Goal: Task Accomplishment & Management: Use online tool/utility

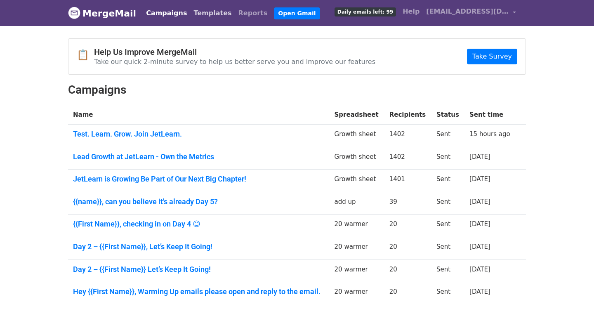
click at [190, 17] on link "Templates" at bounding box center [212, 13] width 45 height 16
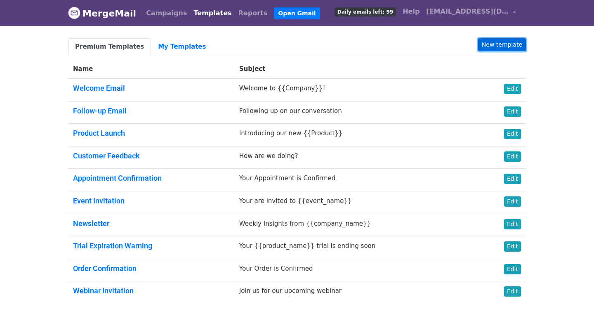
click at [503, 41] on link "New template" at bounding box center [502, 44] width 48 height 13
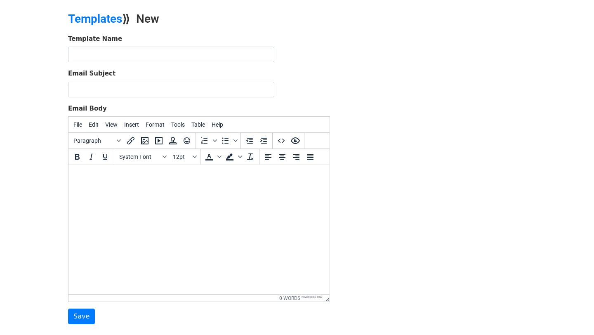
scroll to position [27, 0]
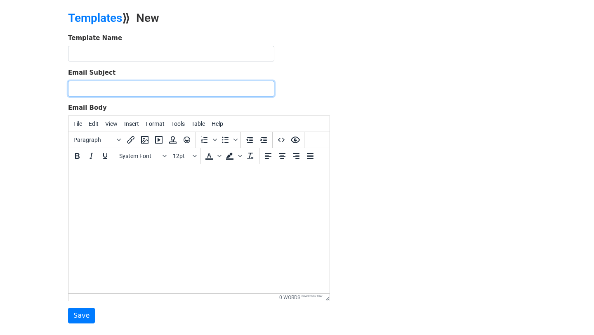
click at [162, 84] on input "Email Subject" at bounding box center [171, 89] width 206 height 16
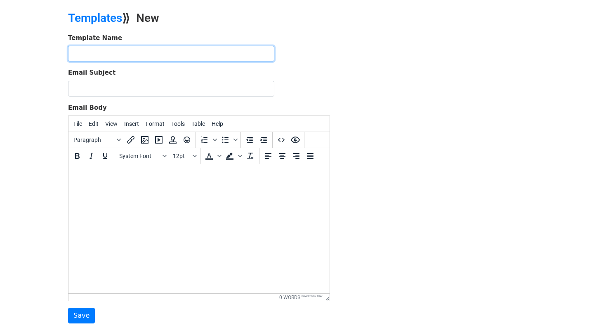
click at [169, 54] on input "text" at bounding box center [171, 54] width 206 height 16
paste input "“Shape the Brand” (Day 1)"
type input "“Shape the Brand” (Day 1)"
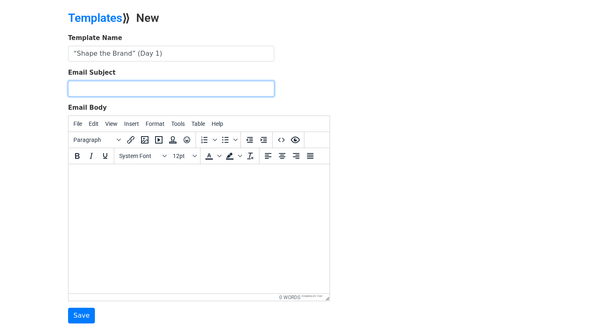
click at [165, 87] on input "Email Subject" at bounding box center [171, 89] width 206 height 16
click at [148, 91] on input "Email Subject" at bounding box center [171, 89] width 206 height 16
paste input "Build JetLearn’s Brand — From Insight to Impact"
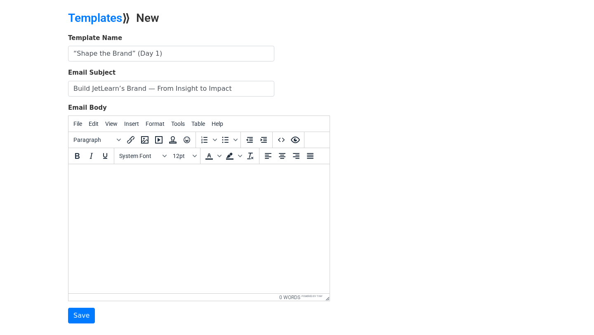
click at [147, 178] on body at bounding box center [199, 175] width 248 height 9
click at [148, 89] on input "Build JetLearn’s Brand — From Insight to Impact" at bounding box center [171, 89] width 206 height 16
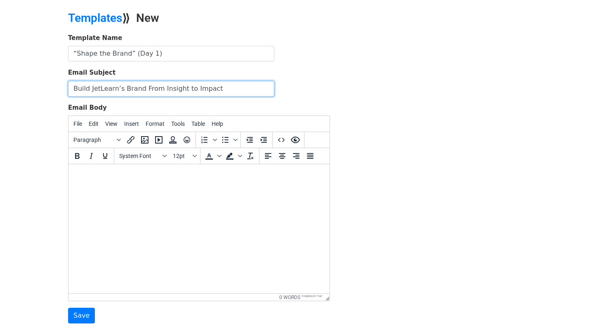
type input "Build JetLearn’s Brand From Insight to Impact"
click at [107, 179] on body at bounding box center [199, 175] width 248 height 9
paste body
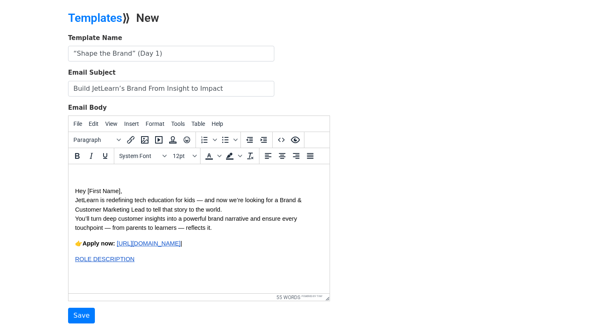
click at [75, 192] on span "Hey [First Name]," at bounding box center [98, 191] width 47 height 7
click at [78, 202] on span "JetLearn is redefining tech education for kids — and now we’re looking for a Br…" at bounding box center [189, 205] width 228 height 16
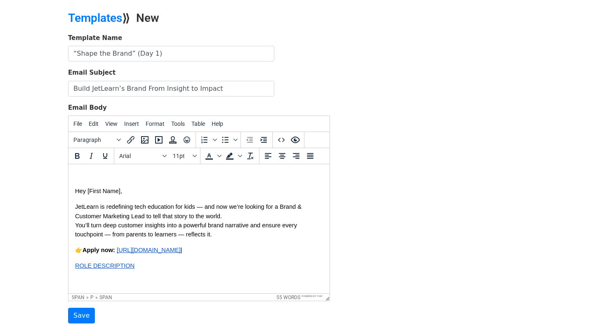
click at [75, 192] on span "Hey [First Name]," at bounding box center [98, 191] width 47 height 7
click at [85, 249] on span "Apply now:" at bounding box center [98, 250] width 33 height 7
click at [111, 237] on span "You’ll turn deep customer insights into a powerful brand narrative and ensure e…" at bounding box center [186, 230] width 223 height 16
click at [205, 208] on span "JetLearn is redefining tech education for kids — and now we’re looking for a Br…" at bounding box center [189, 211] width 228 height 16
click at [78, 225] on span "You’ll turn deep customer insights into a powerful brand narrative and ensure e…" at bounding box center [186, 230] width 223 height 16
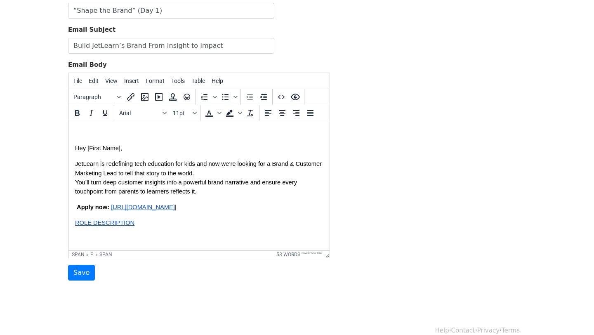
scroll to position [69, 0]
click at [90, 150] on span "Hey [First Name]," at bounding box center [98, 149] width 47 height 7
click at [123, 150] on span "Hey {{First Name]," at bounding box center [99, 149] width 49 height 7
click at [76, 150] on span "Hey {{First Name}}," at bounding box center [101, 149] width 52 height 7
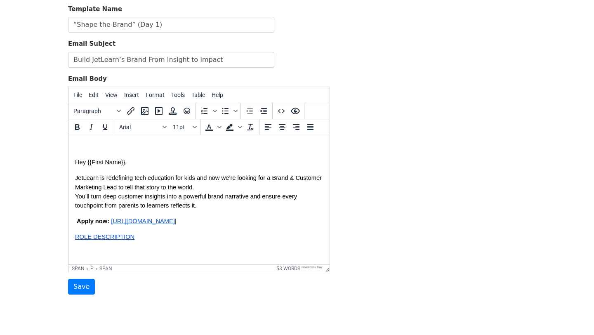
scroll to position [57, 0]
click at [76, 195] on span "You’ll turn deep customer insights into a powerful brand narrative and ensure e…" at bounding box center [186, 200] width 223 height 16
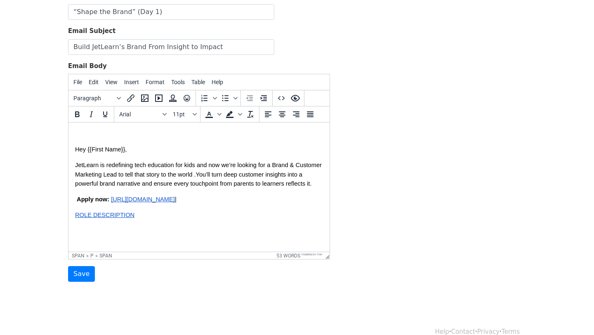
scroll to position [82, 0]
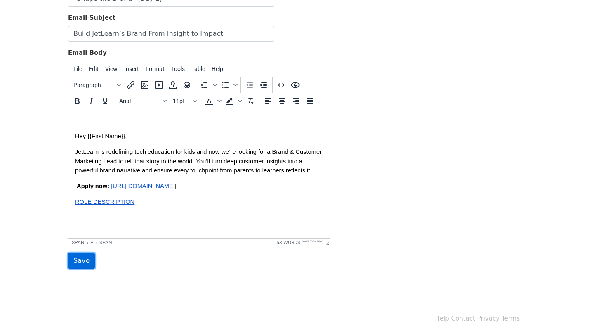
click at [80, 263] on input "Save" at bounding box center [81, 261] width 27 height 16
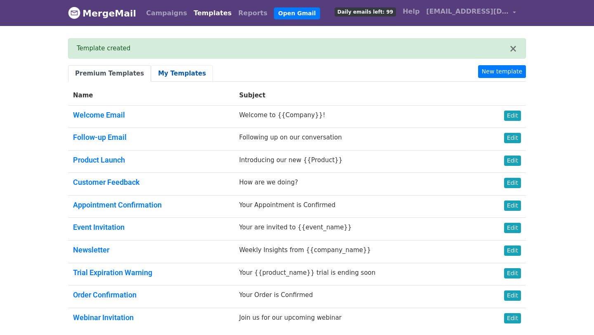
click at [156, 75] on link "My Templates" at bounding box center [182, 73] width 62 height 17
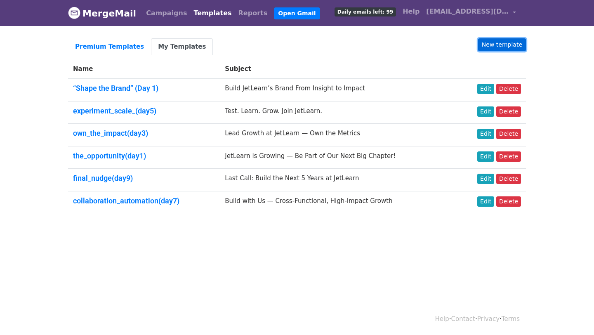
click at [489, 38] on link "New template" at bounding box center [502, 44] width 48 height 13
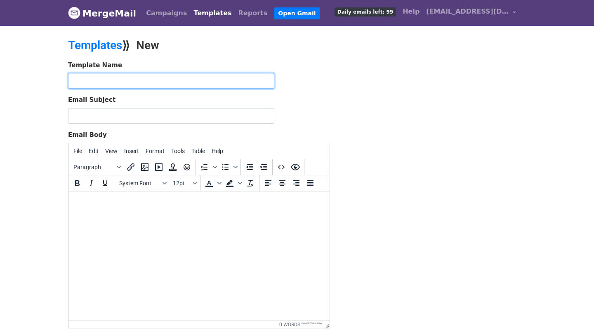
click at [213, 83] on input "text" at bounding box center [171, 81] width 206 height 16
paste input "“Lead the Voice” (Day 3)"
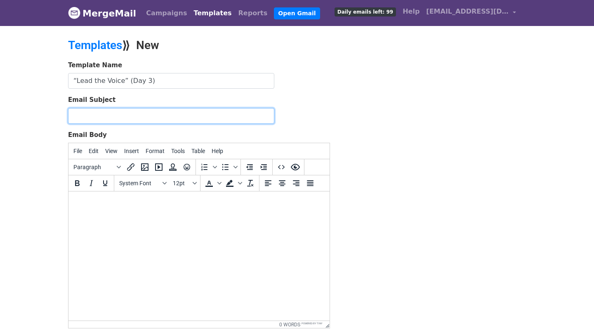
click at [199, 112] on input "Email Subject" at bounding box center [171, 116] width 206 height 16
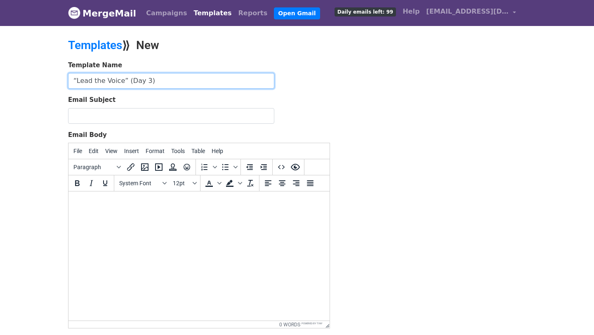
click at [183, 83] on input "“Lead the Voice” (Day 3)" at bounding box center [171, 81] width 206 height 16
type input "“Lead the Voice” (Day 3) - HR series"
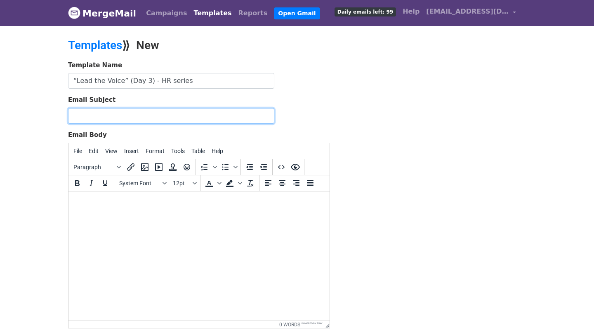
click at [167, 112] on input "Email Subject" at bounding box center [171, 116] width 206 height 16
paste input "Define JetLearn’s Voice — Drive Connection & Loyalty"
click at [156, 113] on input "Define JetLearn’s Voice — Drive Connection & Loyalty" at bounding box center [171, 116] width 206 height 16
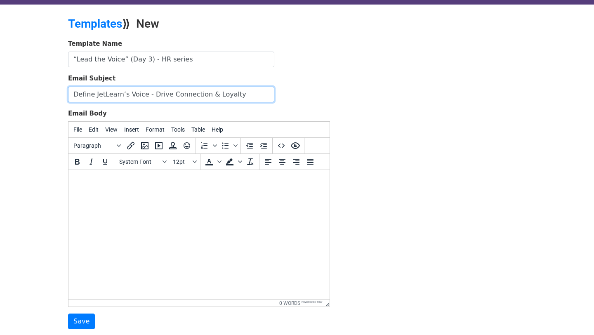
scroll to position [32, 0]
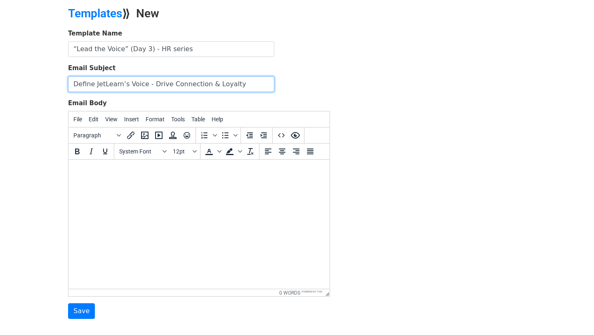
type input "Define JetLearn’s Voice - Drive Connection & Loyalty"
click at [153, 177] on html at bounding box center [198, 171] width 261 height 22
paste body
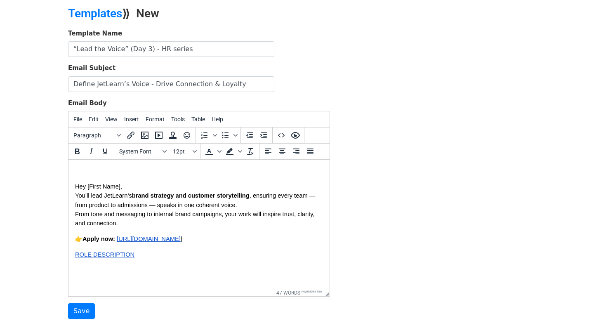
click at [75, 190] on span "Hey [First Name]," at bounding box center [98, 186] width 47 height 7
click at [78, 196] on span "You’ll lead JetLearn’s" at bounding box center [103, 195] width 57 height 7
click at [158, 208] on span ", ensuring every team — from product to admissions — speaks in one coherent voi…" at bounding box center [196, 200] width 242 height 16
click at [77, 216] on span "From tone and messaging to internal brand campaigns, your work will inspire tru…" at bounding box center [195, 219] width 241 height 16
click at [120, 187] on span "Hey [First Name]," at bounding box center [98, 186] width 47 height 7
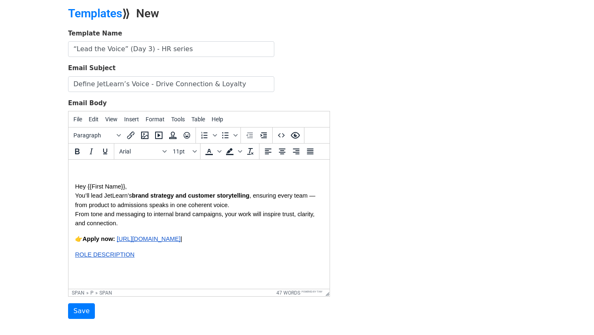
click at [314, 197] on span ", ensuring every team — from product to admissions speaks in one coherent voice." at bounding box center [196, 200] width 242 height 16
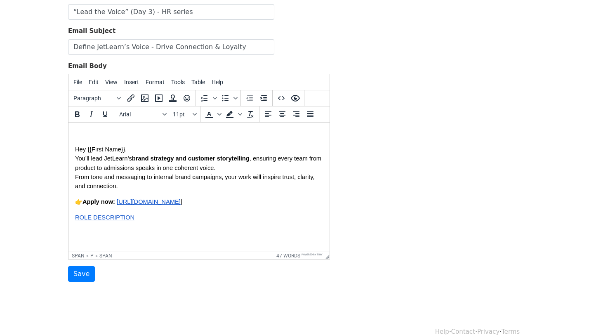
scroll to position [78, 0]
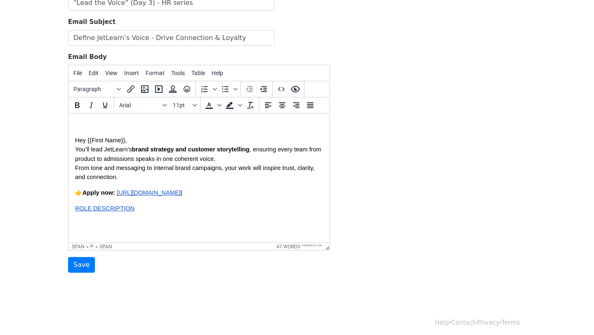
click at [74, 170] on html "Hey {{First Name}}, You’ll lead JetLearn’s brand strategy and customer storytel…" at bounding box center [198, 174] width 261 height 122
click at [84, 195] on span "Apply now:" at bounding box center [98, 192] width 33 height 7
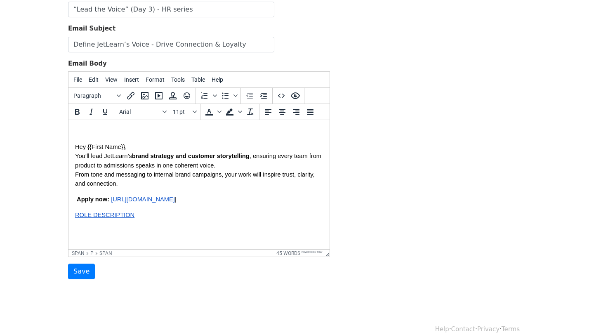
scroll to position [82, 0]
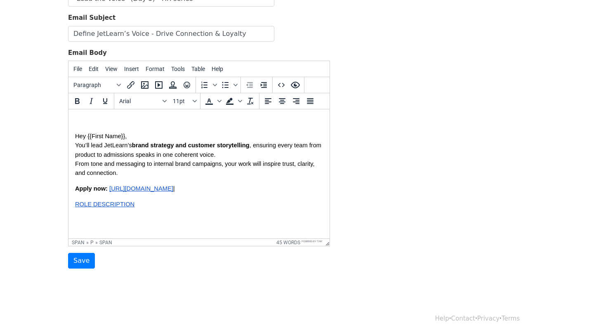
click at [75, 207] on span "ROLE DESCRIPTION" at bounding box center [104, 204] width 59 height 7
click at [75, 207] on span "﻿ROLE DESCRIPTION" at bounding box center [104, 204] width 59 height 7
click at [171, 218] on body "Hey {{First Name}}, You’ll lead JetLearn’s brand strategy and customer storytel…" at bounding box center [199, 170] width 248 height 108
click at [72, 165] on html "Hey {{First Name}}, You’ll lead JetLearn’s brand strategy and customer storytel…" at bounding box center [198, 170] width 261 height 122
click at [75, 137] on span "Hey {{First Name}}," at bounding box center [101, 136] width 52 height 7
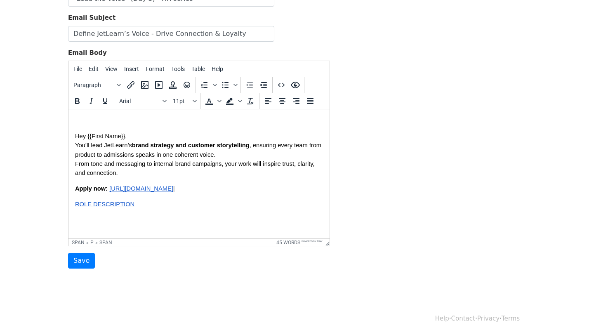
click at [227, 190] on p "Apply now: https://forms.gle/FYEcXhxc17SpKm7n6 |" at bounding box center [199, 188] width 248 height 9
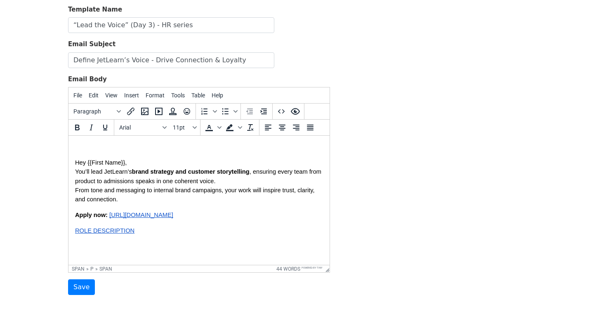
scroll to position [56, 0]
click at [77, 294] on body "MergeMail Campaigns Templates Reports Open Gmail Daily emails left: 99 Help cor…" at bounding box center [297, 135] width 594 height 383
click at [81, 288] on input "Save" at bounding box center [81, 287] width 27 height 16
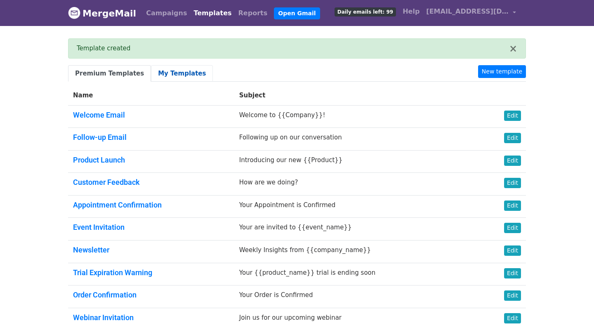
click at [174, 73] on link "My Templates" at bounding box center [182, 73] width 62 height 17
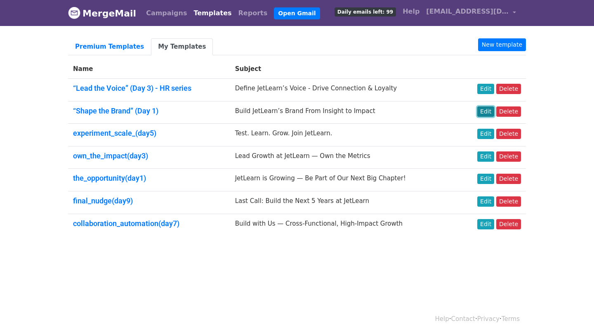
click at [487, 110] on link "Edit" at bounding box center [485, 111] width 17 height 10
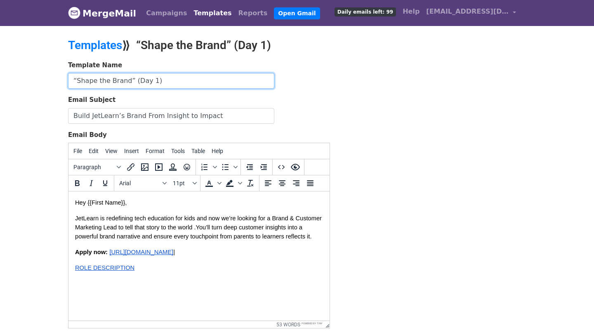
click at [191, 80] on input "“Shape the Brand” (Day 1)" at bounding box center [171, 81] width 206 height 16
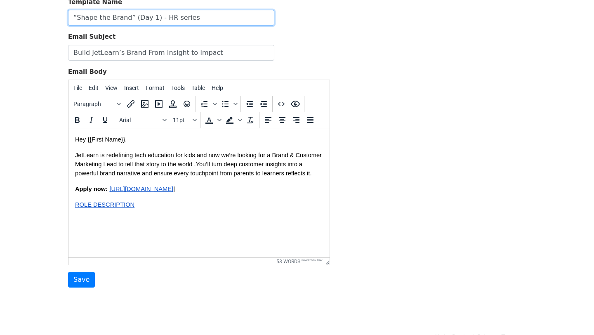
scroll to position [64, 0]
type input "“Shape the Brand” (Day 1) - HR series"
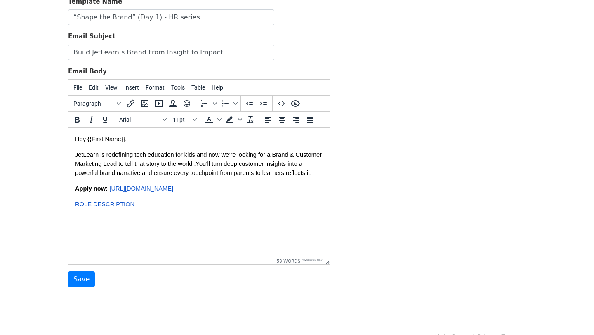
click at [221, 191] on p "Apply now: https://forms.gle/FYEcXhxc17SpKm7n6 |" at bounding box center [199, 188] width 248 height 9
click at [82, 277] on input "Save" at bounding box center [81, 279] width 27 height 16
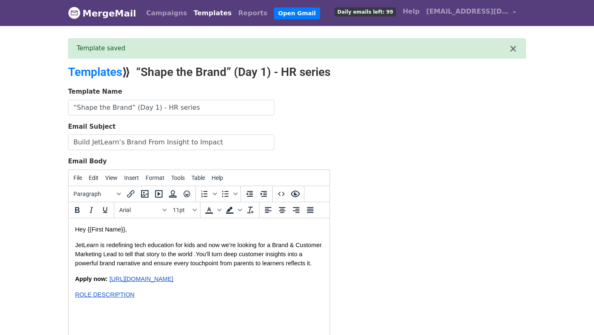
click at [200, 14] on link "Templates" at bounding box center [212, 13] width 45 height 16
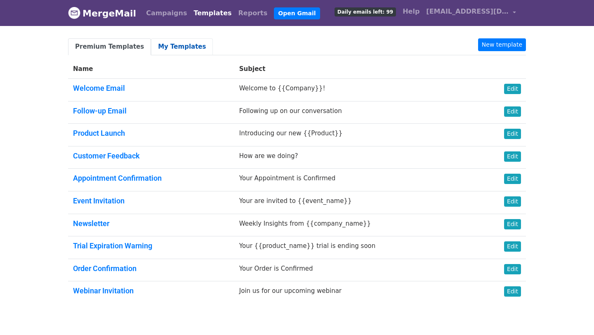
click at [165, 51] on link "My Templates" at bounding box center [182, 46] width 62 height 17
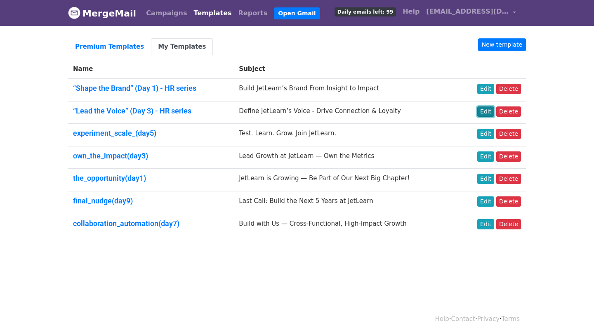
click at [490, 113] on link "Edit" at bounding box center [485, 111] width 17 height 10
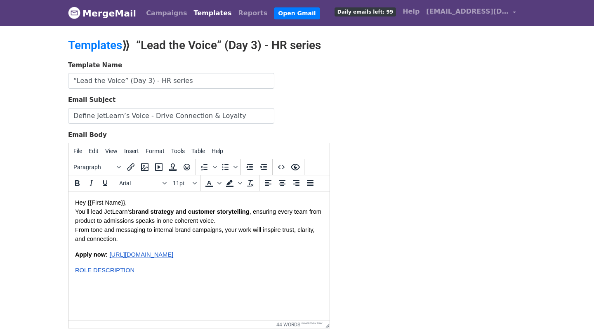
click at [130, 202] on p "Hey {{First Name}}, You’ll lead JetLearn’s brand strategy and customer storytel…" at bounding box center [199, 220] width 248 height 45
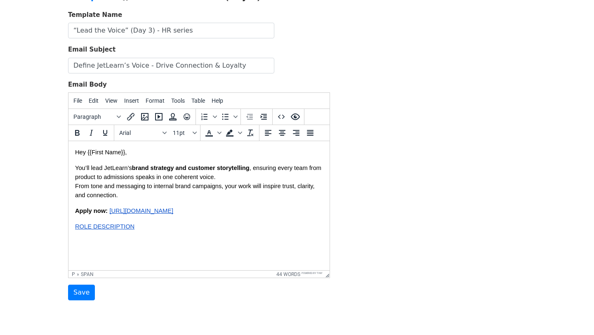
scroll to position [54, 0]
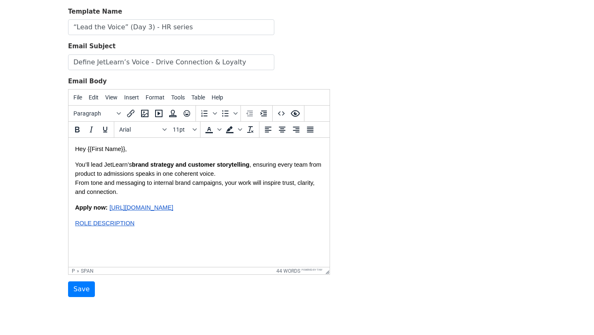
click at [76, 185] on span "From tone and messaging to internal brand campaigns, your work will inspire tru…" at bounding box center [195, 187] width 241 height 16
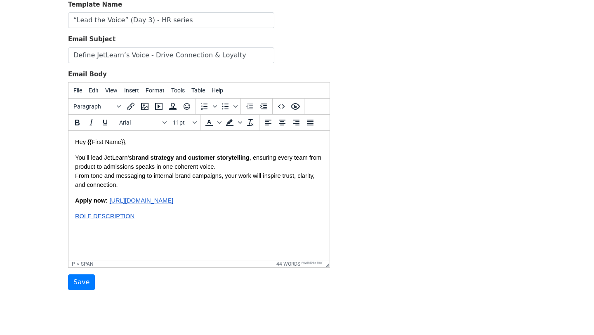
scroll to position [61, 0]
click at [87, 278] on input "Save" at bounding box center [81, 281] width 27 height 16
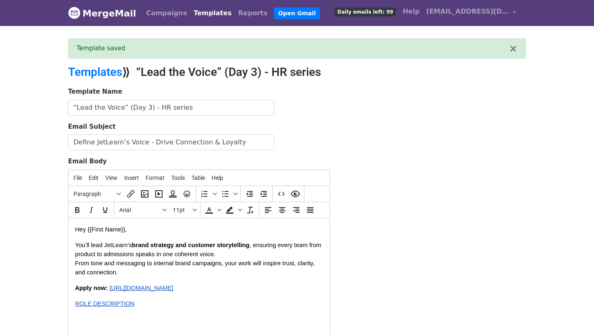
click at [199, 17] on link "Templates" at bounding box center [212, 13] width 45 height 16
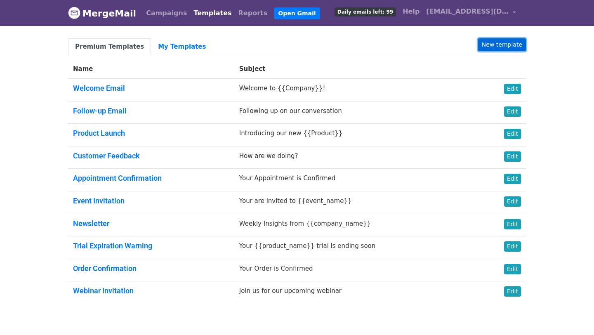
click at [510, 42] on link "New template" at bounding box center [502, 44] width 48 height 13
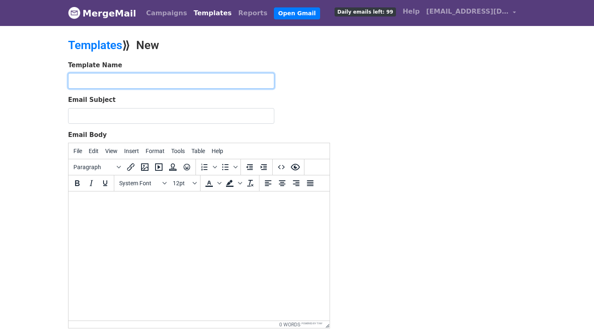
click at [183, 82] on input "text" at bounding box center [171, 81] width 206 height 16
paste input "“Turn Insight into Action” (Day 5)"
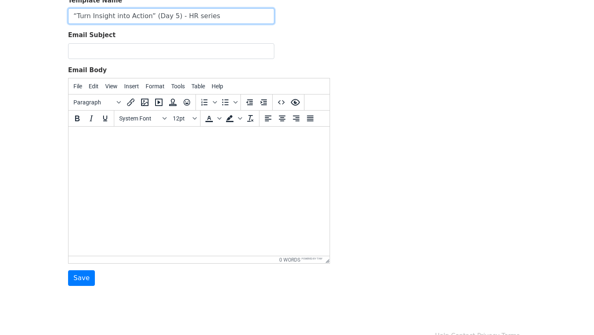
scroll to position [82, 0]
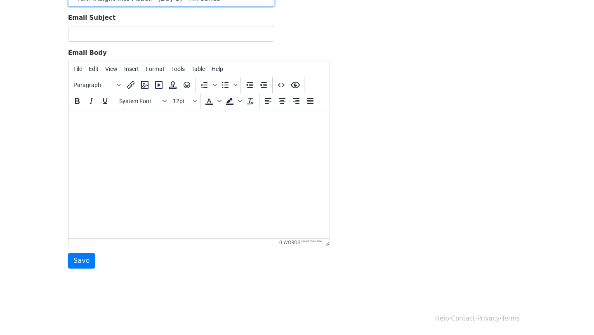
type input "“Turn Insight into Action” (Day 5) - HR series"
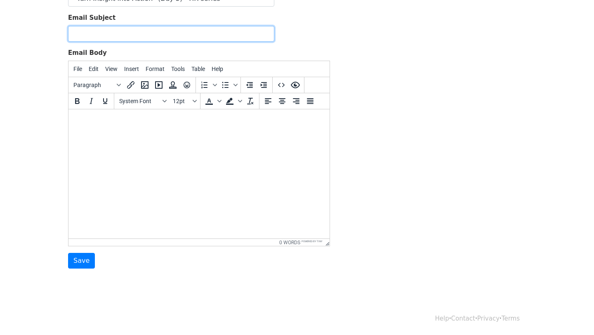
click at [166, 35] on input "Email Subject" at bounding box center [171, 34] width 206 height 16
paste input "Bring Customer Insights to Life"
type input "Bring Customer Insights to Life"
click at [143, 125] on body at bounding box center [199, 120] width 248 height 9
paste body
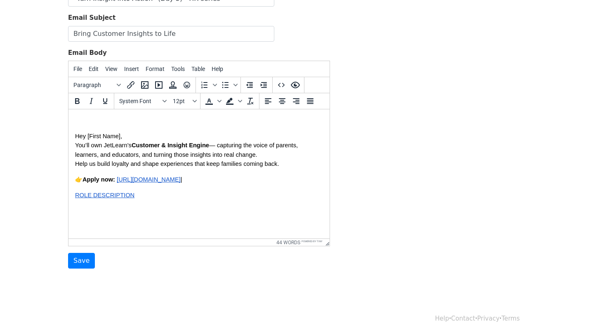
click at [120, 135] on span "Hey [First Name]," at bounding box center [98, 136] width 47 height 7
click at [75, 136] on span "Hey {{First Name}}," at bounding box center [101, 136] width 52 height 7
click at [78, 145] on span "You’ll own JetLearn’s" at bounding box center [103, 145] width 56 height 7
click at [147, 133] on p "Hey {{First Name}}, You’ll own JetLearn’s Customer & Insight Engine — capturing…" at bounding box center [199, 150] width 248 height 36
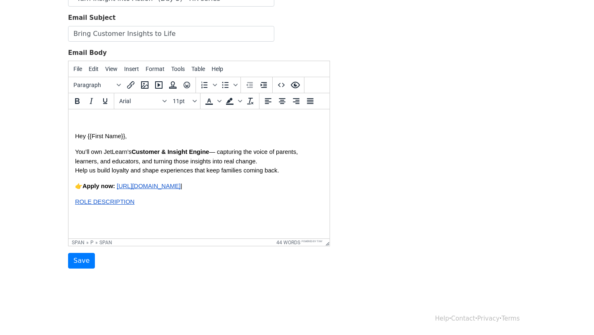
click at [218, 153] on span "— capturing the voice of parents, learners, and educators, and turning those in…" at bounding box center [187, 156] width 224 height 16
click at [77, 171] on span "Help us build loyalty and shape experiences that keep families coming back." at bounding box center [177, 170] width 204 height 7
click at [231, 188] on p "👉 Apply now: https://forms.gle/FYEcXhxc17SpKm7n6 |" at bounding box center [199, 185] width 248 height 9
click at [80, 261] on input "Save" at bounding box center [81, 261] width 27 height 16
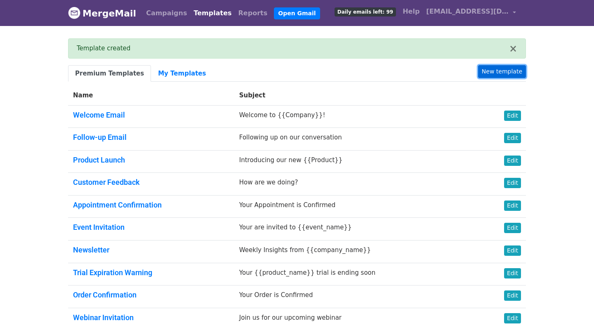
click at [490, 68] on link "New template" at bounding box center [502, 71] width 48 height 13
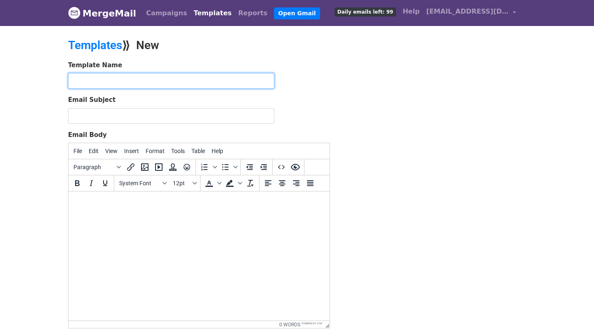
click at [167, 81] on input "text" at bounding box center [171, 81] width 206 height 16
paste input "“Launch Stories that Stick” (Day 7)"
type input "“Launch Stories that Stick” (Day 7) - HR series"
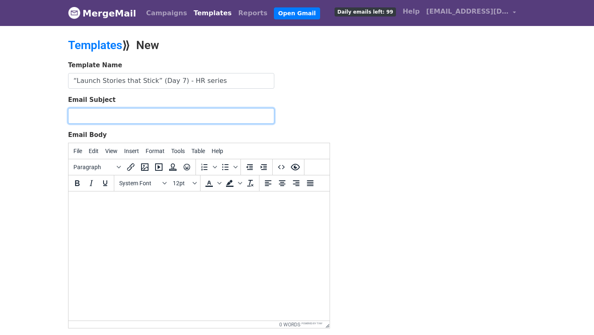
click at [162, 118] on input "Email Subject" at bounding box center [171, 116] width 206 height 16
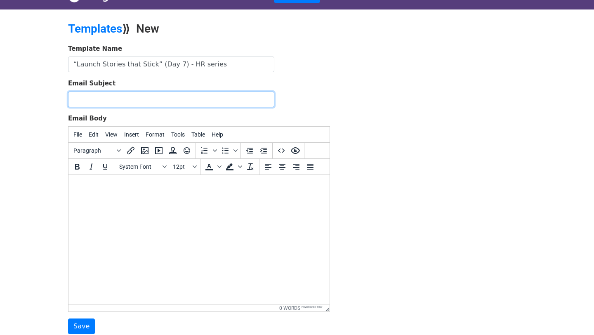
scroll to position [82, 0]
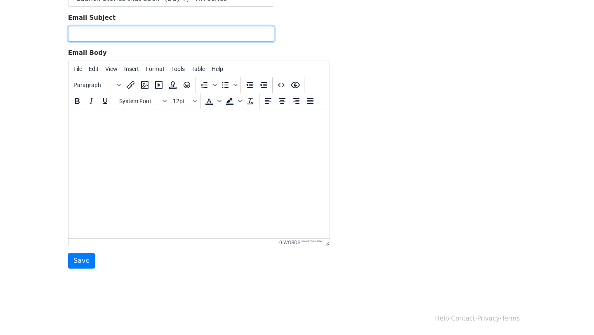
paste input "Create Campaigns that Build Belief"
type input "Create Campaigns that Build Belief"
click at [187, 129] on html at bounding box center [198, 120] width 261 height 22
paste body
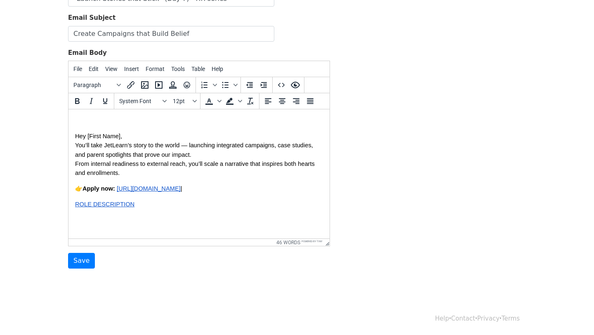
click at [121, 139] on span "Hey [First Name]," at bounding box center [98, 136] width 47 height 7
click at [191, 148] on span "You’ll take JetLearn’s story to the world — launching integrated campaigns, cas…" at bounding box center [195, 150] width 240 height 16
click at [78, 148] on span "You’ll take JetLearn’s story to the world launching integrated campaigns, case …" at bounding box center [197, 150] width 244 height 16
click at [75, 138] on span "Hey {{First Name}}," at bounding box center [101, 136] width 52 height 7
click at [201, 158] on p "Hey {{First Name}}, You’ll take JetLearn’s story to the world launching integra…" at bounding box center [199, 154] width 248 height 45
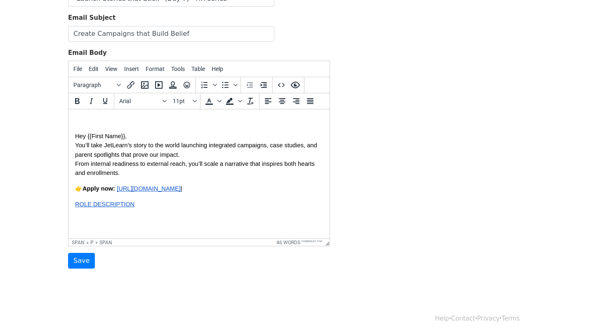
click at [75, 165] on span "From internal readiness to external reach, you’ll scale a narrative that inspir…" at bounding box center [195, 168] width 241 height 16
click at [77, 164] on span "From internal readiness to external reach, you’ll scale a narrative that inspir…" at bounding box center [195, 168] width 241 height 16
click at [137, 139] on p "Hey {{First Name}}, You’ll take JetLearn’s story to the world launching integra…" at bounding box center [199, 154] width 248 height 45
click at [75, 147] on span "You’ll take JetLearn’s story to the world launching integrated campaigns, case …" at bounding box center [197, 150] width 244 height 16
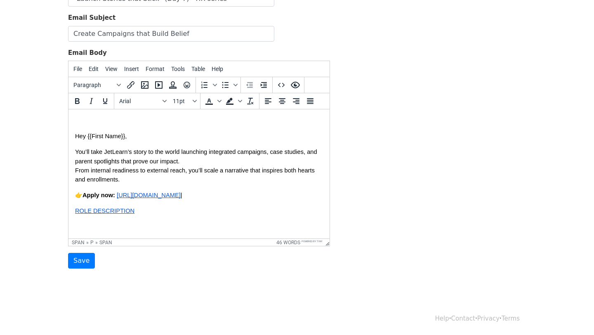
click at [85, 197] on span "Apply now:" at bounding box center [98, 195] width 33 height 7
click at [243, 198] on p "Apply now: https://forms.gle/FYEcXhxc17SpKm7n6 |" at bounding box center [199, 195] width 248 height 9
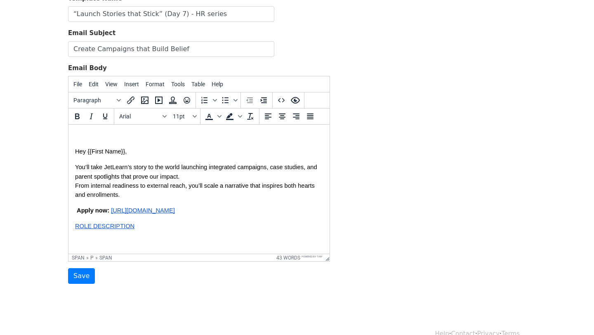
scroll to position [68, 0]
click at [79, 272] on input "Save" at bounding box center [81, 275] width 27 height 16
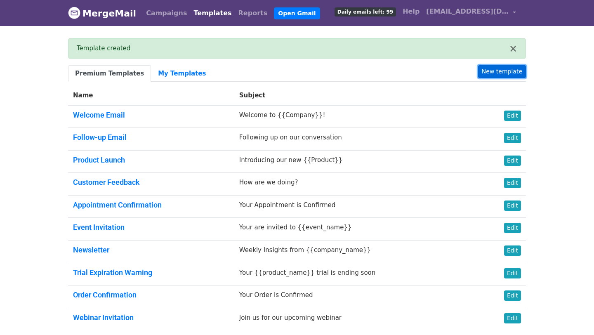
click at [493, 71] on link "New template" at bounding box center [502, 71] width 48 height 13
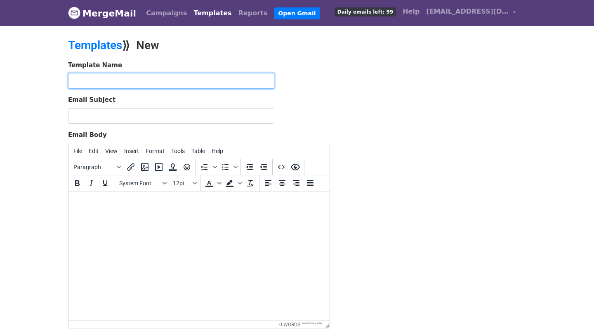
click at [208, 78] on input "text" at bounding box center [171, 81] width 206 height 16
paste input "“Final Call” (Day 9)"
type input "“Final Call” (Day 9) - HR series"
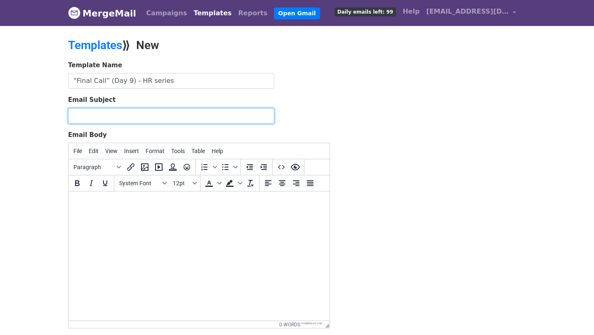
click at [176, 115] on input "Email Subject" at bounding box center [171, 116] width 206 height 16
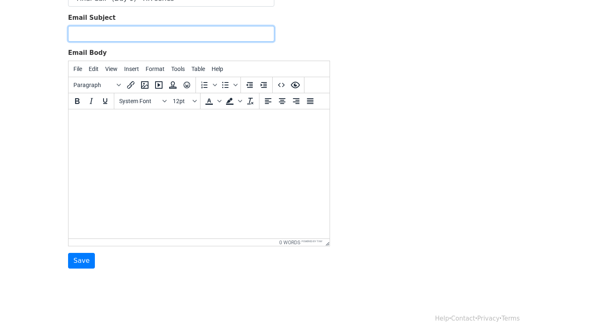
paste input "Last Chance — Build JetLearn’s Brand Legacy"
click at [118, 33] on input "Last Chance — Build JetLearn’s Brand Legacy" at bounding box center [171, 34] width 206 height 16
type input "Last Chance - Build JetLearn’s Brand Legacy"
click at [151, 129] on html at bounding box center [198, 120] width 261 height 22
paste body
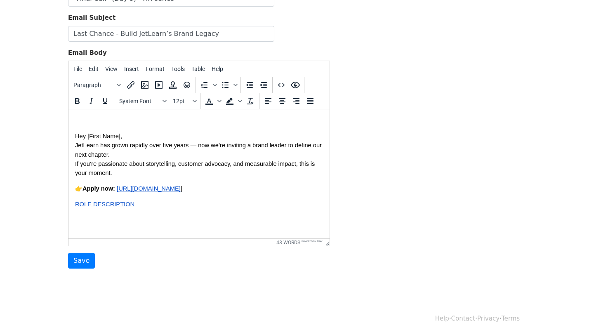
click at [120, 138] on span "Hey [First Name]," at bounding box center [98, 136] width 47 height 7
click at [78, 149] on span "JetLearn has grown rapidly over five years — now we’re inviting a brand leader …" at bounding box center [199, 150] width 248 height 16
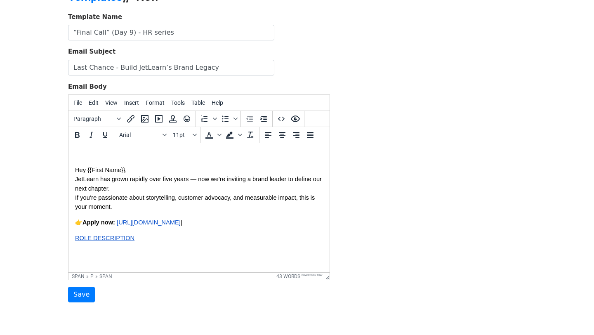
scroll to position [49, 0]
click at [172, 240] on p "ROLE DESCRIPTION" at bounding box center [199, 237] width 248 height 9
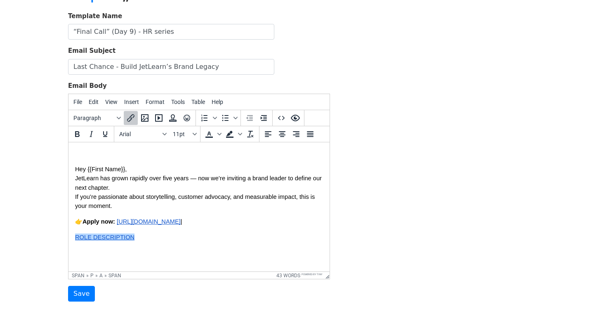
click at [172, 240] on p "ROLE DESCRIPTION﻿" at bounding box center [199, 237] width 248 height 9
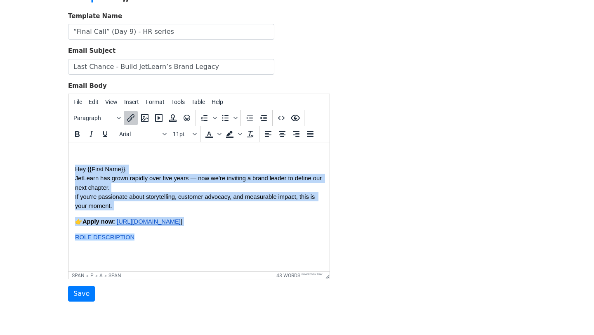
click at [172, 240] on p "ROLE DESCRIPTION﻿" at bounding box center [199, 237] width 248 height 9
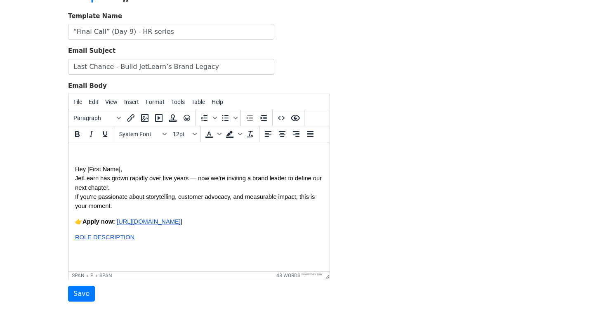
click at [120, 168] on span "Hey [First Name]," at bounding box center [98, 169] width 47 height 7
click at [77, 178] on span "JetLearn has grown rapidly over five years — now we’re inviting a brand leader …" at bounding box center [199, 183] width 248 height 16
click at [197, 180] on span "JetLearn has grown rapidly over five years — now we’re inviting a brand leader …" at bounding box center [199, 183] width 248 height 16
click at [78, 197] on span "If you’re passionate about storytelling, customer advocacy, and measurable impa…" at bounding box center [195, 201] width 241 height 16
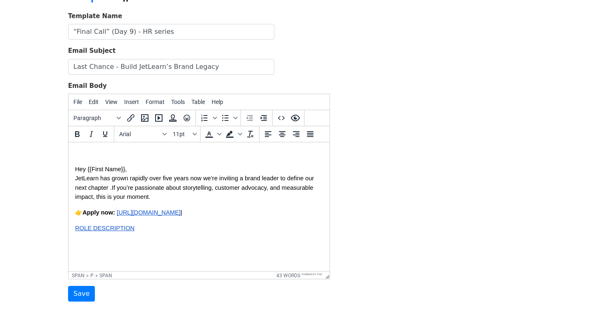
click at [238, 215] on p "👉 Apply now: https://forms.gle/FYEcXhxc17SpKm7n6 |" at bounding box center [199, 212] width 248 height 9
click at [85, 213] on span "Apply now:" at bounding box center [98, 212] width 33 height 7
click at [73, 230] on html "Hey {{First Name}}, JetLearn has grown rapidly over five years now we’re inviti…" at bounding box center [198, 206] width 261 height 128
click at [73, 231] on html "Hey {{First Name}}, JetLearn has grown rapidly over five years now we’re inviti…" at bounding box center [198, 206] width 261 height 128
click at [75, 228] on span "﻿ROLE DESCRIPTION" at bounding box center [104, 228] width 59 height 7
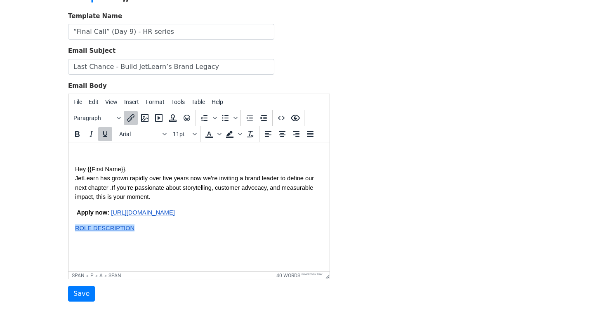
click at [76, 229] on span "﻿ROLE DESCRIPTION" at bounding box center [104, 228] width 59 height 7
click at [145, 228] on p "﻿ROLE DESCRIPTION" at bounding box center [199, 227] width 248 height 9
click at [175, 209] on span "[URL][DOMAIN_NAME]" at bounding box center [143, 212] width 64 height 7
click at [91, 219] on span "Hey {{First Name}}, JetLearn has grown rapidly over five years now we’re inviti…" at bounding box center [199, 207] width 248 height 84
click at [75, 231] on span "ROLE DESCRIPTION" at bounding box center [104, 228] width 59 height 7
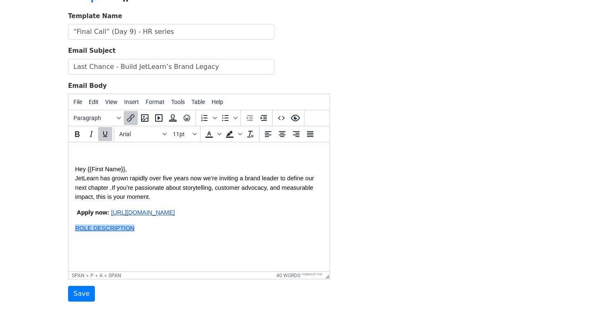
click at [163, 235] on span "Hey {{First Name}}, JetLearn has grown rapidly over five years now we’re inviti…" at bounding box center [199, 207] width 248 height 84
click at [256, 191] on span "If you’re passionate about storytelling, customer advocacy, and measurable impa…" at bounding box center [195, 192] width 240 height 16
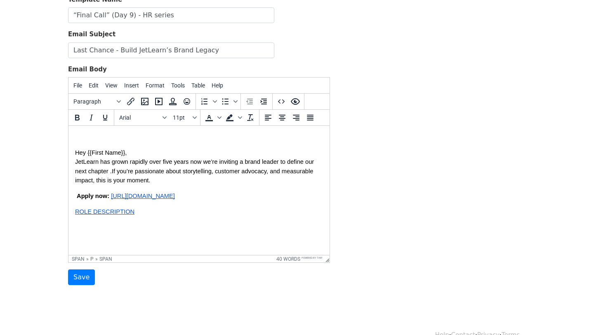
scroll to position [82, 0]
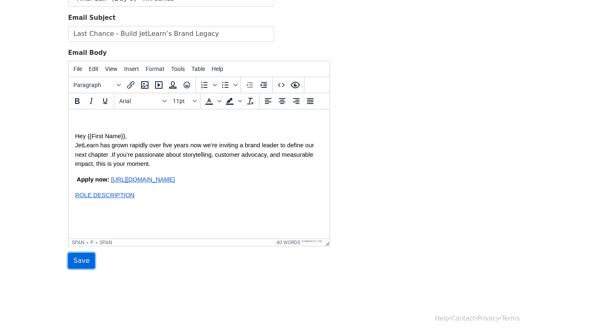
click at [80, 261] on input "Save" at bounding box center [81, 261] width 27 height 16
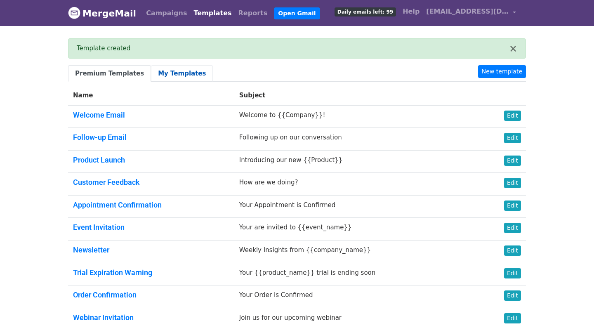
click at [179, 66] on link "My Templates" at bounding box center [182, 73] width 62 height 17
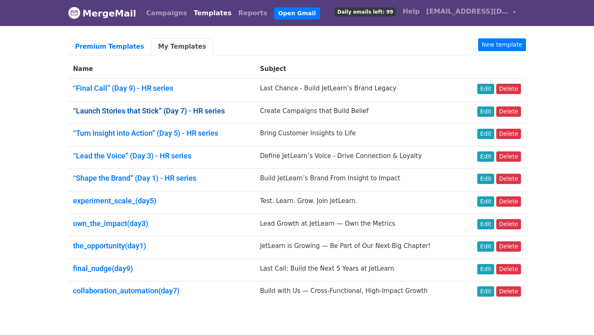
click at [161, 109] on link "“Launch Stories that Stick” (Day 7) - HR series" at bounding box center [149, 110] width 152 height 9
click at [186, 113] on link "“Launch Stories that Stick” (Day 7) - HR series" at bounding box center [149, 110] width 152 height 9
click at [486, 109] on link "Edit" at bounding box center [485, 111] width 17 height 10
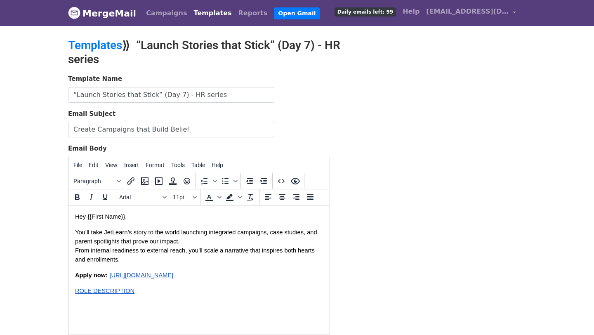
click at [76, 251] on span "From internal readiness to external reach, you’ll scale a narrative that inspir…" at bounding box center [195, 255] width 241 height 16
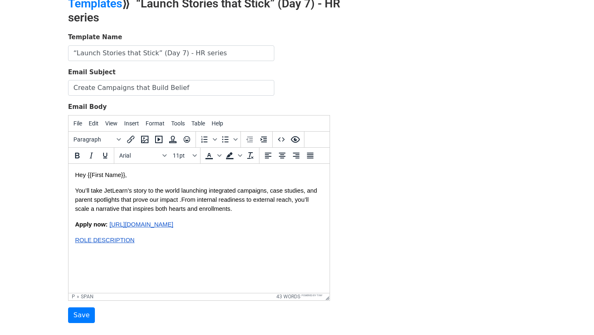
scroll to position [45, 0]
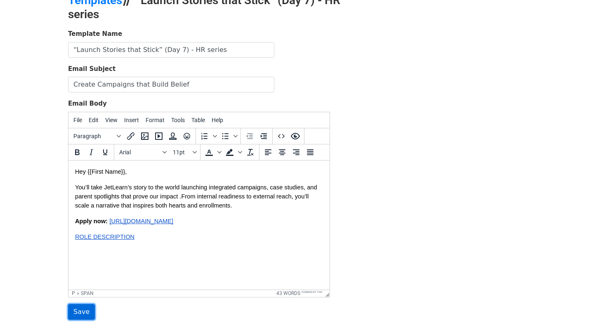
click at [82, 309] on input "Save" at bounding box center [81, 312] width 27 height 16
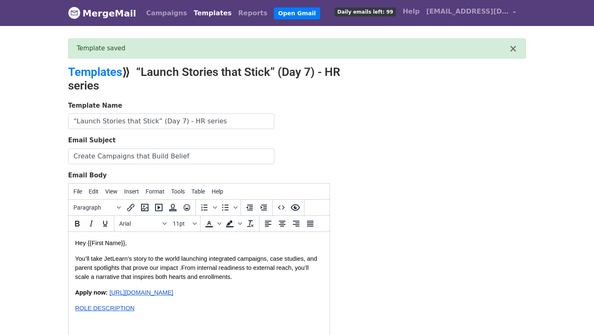
click at [204, 15] on link "Templates" at bounding box center [212, 13] width 45 height 16
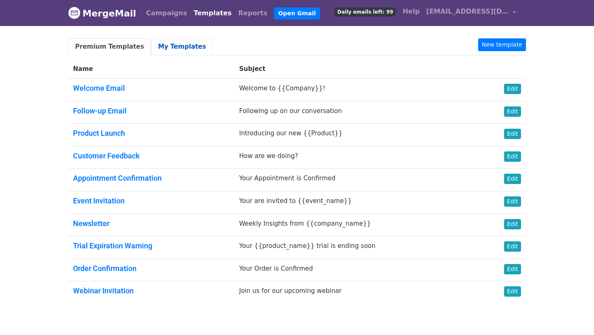
click at [174, 40] on link "My Templates" at bounding box center [182, 46] width 62 height 17
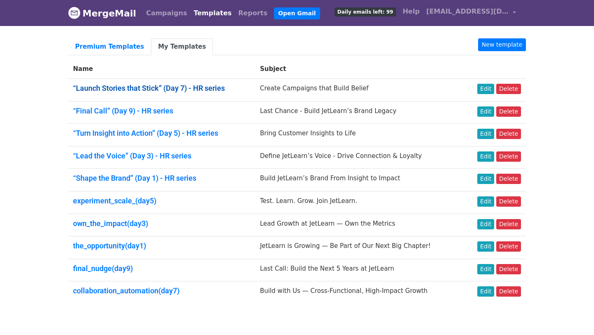
click at [111, 88] on link "“Launch Stories that Stick” (Day 7) - HR series" at bounding box center [149, 88] width 152 height 9
click at [151, 106] on link "“Final Call” (Day 9) - HR series" at bounding box center [123, 110] width 100 height 9
click at [489, 92] on link "Edit" at bounding box center [485, 89] width 17 height 10
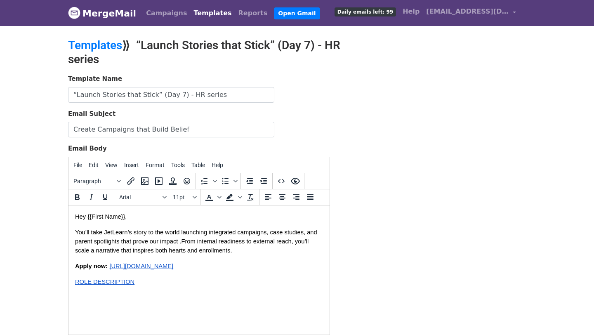
click at [183, 244] on span "From internal readiness to external reach, you’ll scale a narrative that inspir…" at bounding box center [192, 246] width 235 height 16
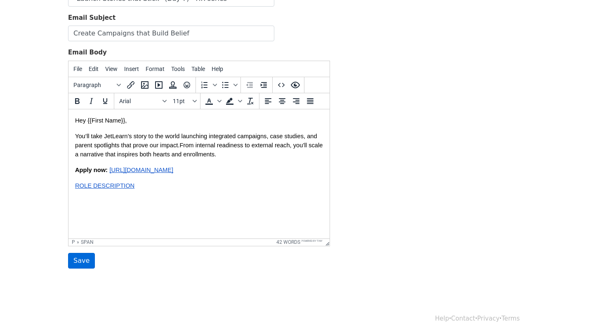
click at [83, 259] on input "Save" at bounding box center [81, 261] width 27 height 16
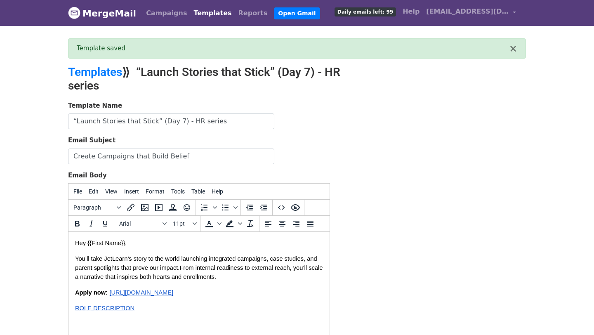
click at [205, 12] on link "Templates" at bounding box center [212, 13] width 45 height 16
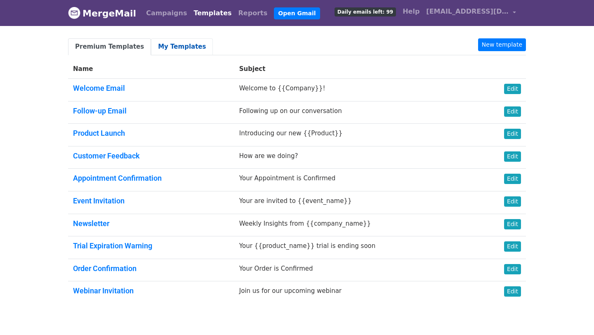
click at [173, 52] on link "My Templates" at bounding box center [182, 46] width 62 height 17
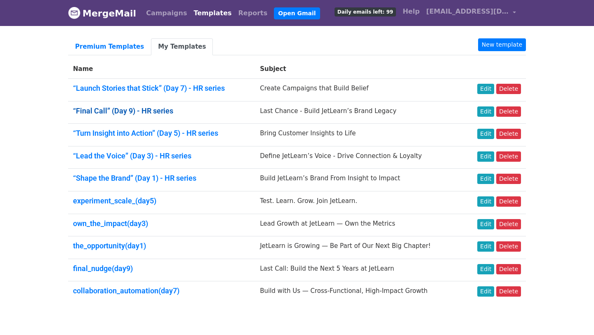
click at [129, 106] on link "“Final Call” (Day 9) - HR series" at bounding box center [123, 110] width 100 height 9
click at [487, 111] on link "Edit" at bounding box center [485, 111] width 17 height 10
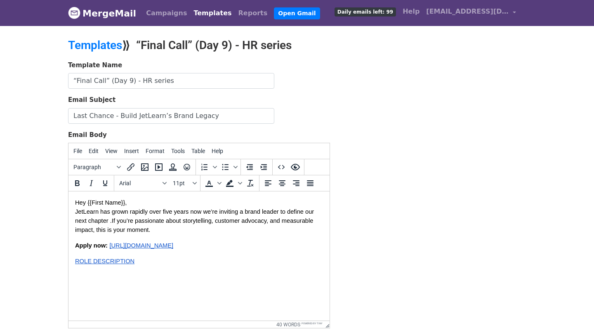
click at [114, 223] on span "If you’re passionate about storytelling, customer advocacy, and measurable impa…" at bounding box center [195, 225] width 240 height 16
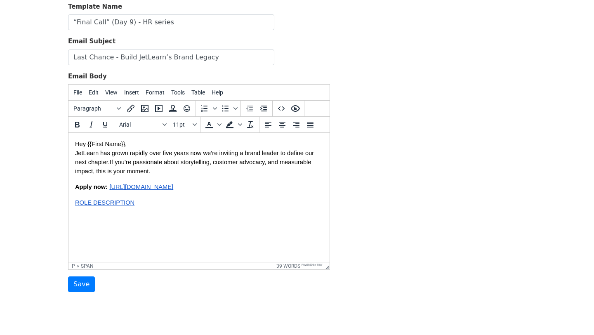
scroll to position [64, 0]
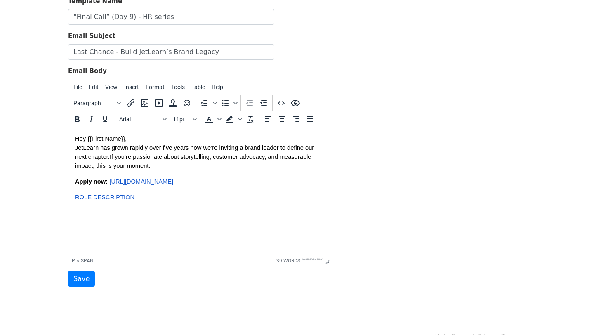
click at [148, 141] on p "Hey {{First Name}}, JetLearn has grown rapidly over five years now we’re inviti…" at bounding box center [199, 152] width 248 height 36
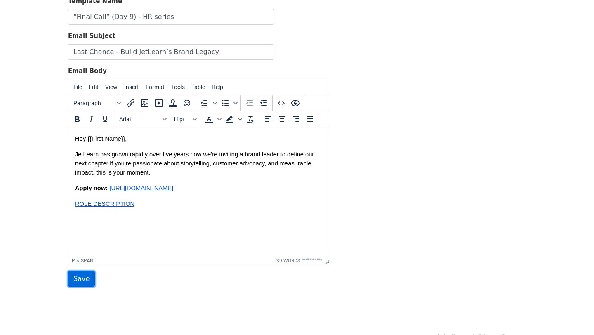
click at [77, 283] on input "Save" at bounding box center [81, 279] width 27 height 16
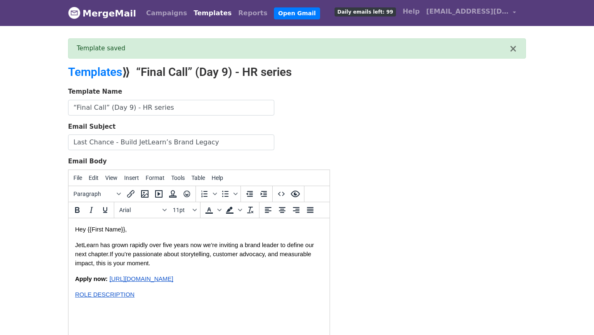
click at [196, 14] on link "Templates" at bounding box center [212, 13] width 45 height 16
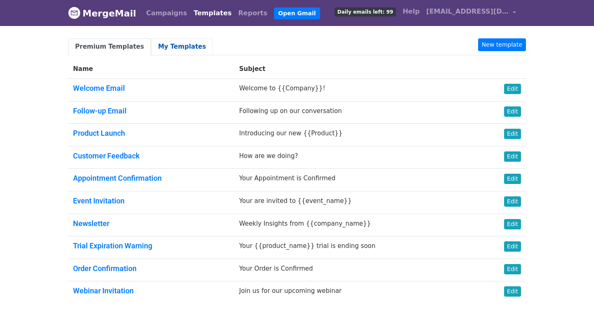
click at [176, 39] on link "My Templates" at bounding box center [182, 46] width 62 height 17
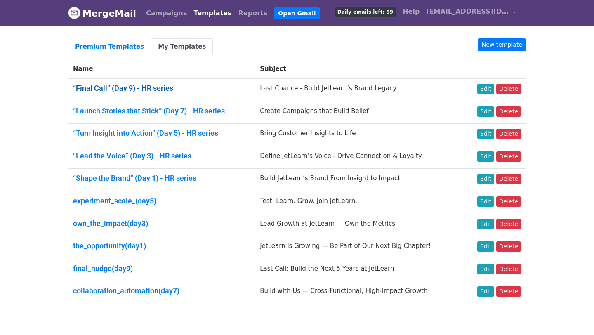
click at [143, 89] on link "“Final Call” (Day 9) - HR series" at bounding box center [123, 88] width 100 height 9
click at [160, 109] on link "“Launch Stories that Stick” (Day 7) - HR series" at bounding box center [149, 110] width 152 height 9
click at [160, 131] on link "“Turn Insight into Action” (Day 5) - HR series" at bounding box center [145, 133] width 145 height 9
click at [156, 111] on link "“Launch Stories that Stick” (Day 7) - HR series" at bounding box center [149, 110] width 152 height 9
click at [134, 89] on link "“Final Call” (Day 9) - HR series" at bounding box center [123, 88] width 100 height 9
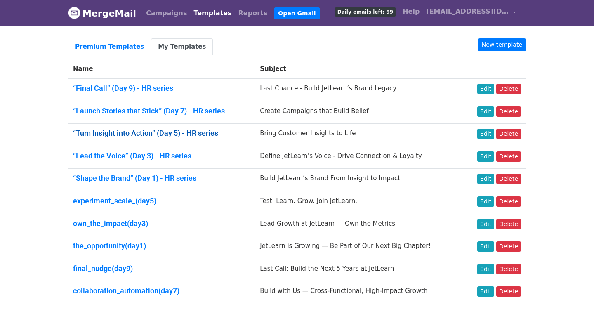
click at [144, 129] on link "“Turn Insight into Action” (Day 5) - HR series" at bounding box center [145, 133] width 145 height 9
click at [155, 157] on link "“Lead the Voice” (Day 3) - HR series" at bounding box center [132, 155] width 118 height 9
click at [153, 172] on td "“Shape the Brand” (Day 1) - HR series" at bounding box center [161, 180] width 187 height 23
click at [155, 174] on link "“Shape the Brand” (Day 1) - HR series" at bounding box center [134, 178] width 123 height 9
click at [487, 178] on link "Edit" at bounding box center [485, 179] width 17 height 10
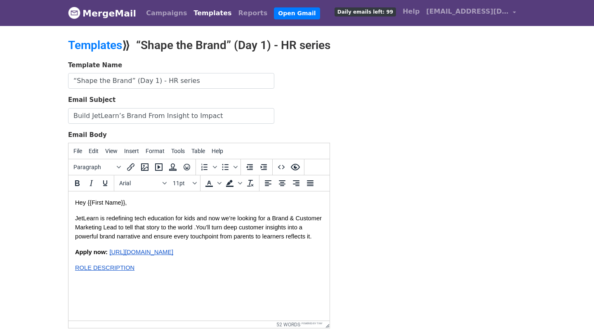
click at [198, 230] on span "You’ll turn deep customer insights into a powerful brand narrative and ensure e…" at bounding box center [193, 232] width 237 height 16
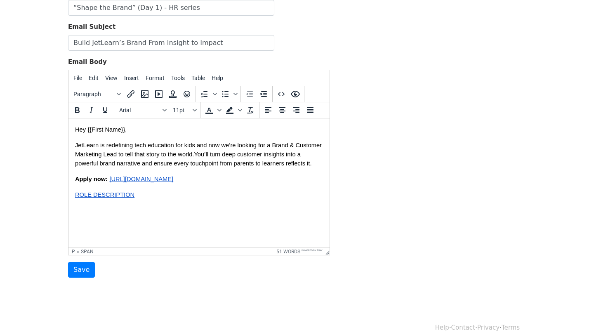
scroll to position [74, 0]
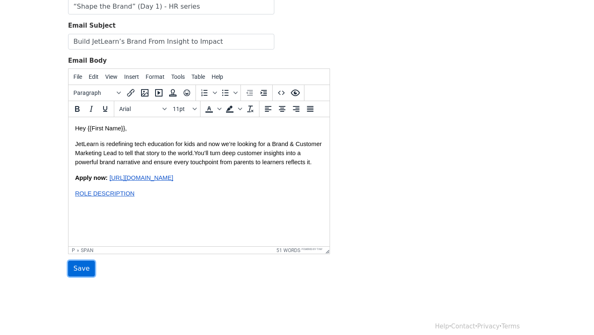
click at [72, 274] on input "Save" at bounding box center [81, 269] width 27 height 16
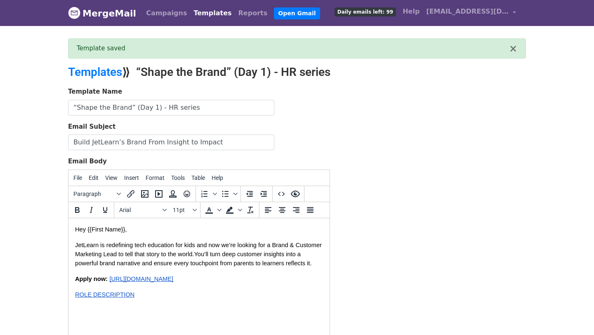
click at [198, 7] on link "Templates" at bounding box center [212, 13] width 45 height 16
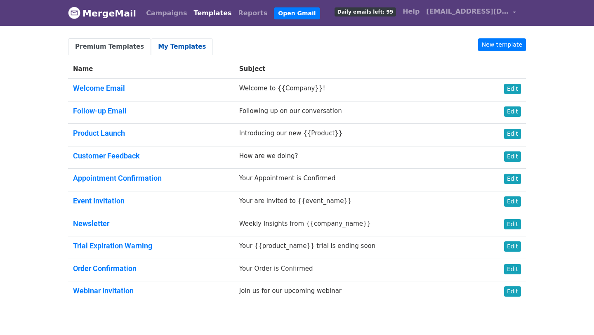
click at [178, 47] on link "My Templates" at bounding box center [182, 46] width 62 height 17
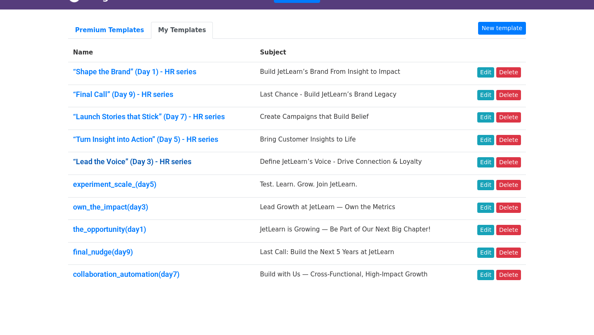
click at [150, 159] on link "“Lead the Voice” (Day 3) - HR series" at bounding box center [132, 161] width 118 height 9
click at [153, 158] on link "“Lead the Voice” (Day 3) - HR series" at bounding box center [132, 161] width 118 height 9
click at [163, 135] on link "“Turn Insight into Action” (Day 5) - HR series" at bounding box center [145, 139] width 145 height 9
click at [487, 137] on link "Edit" at bounding box center [485, 140] width 17 height 10
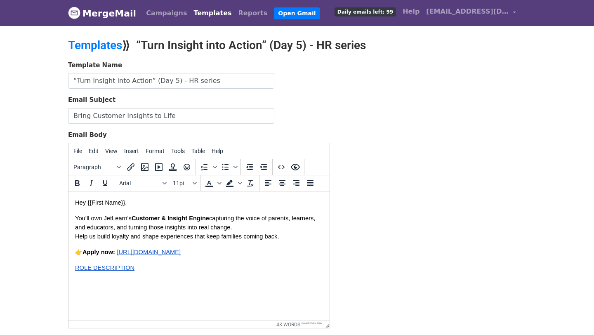
click at [86, 254] on span "Apply now:" at bounding box center [98, 252] width 33 height 7
click at [75, 236] on span "Help us build loyalty and shape experiences that keep families coming back." at bounding box center [177, 236] width 204 height 7
click at [78, 255] on span "Apply now:" at bounding box center [93, 252] width 33 height 7
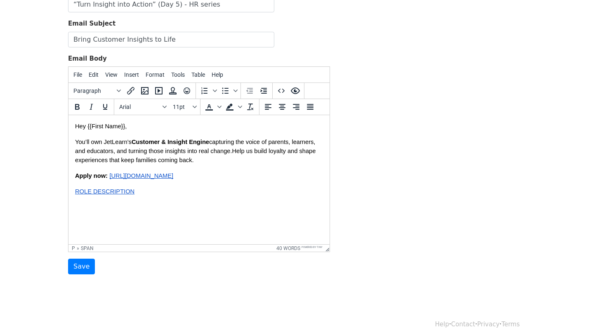
scroll to position [82, 0]
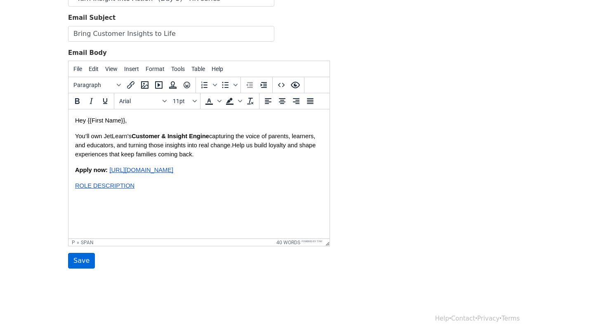
click at [80, 263] on input "Save" at bounding box center [81, 261] width 27 height 16
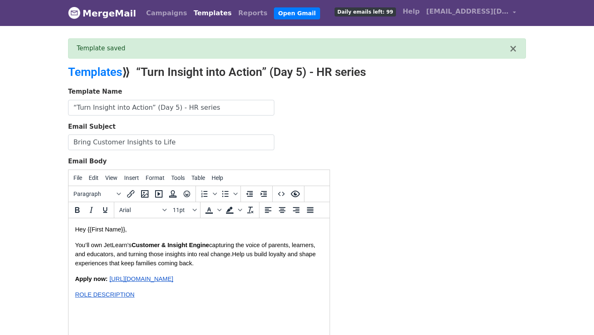
click at [202, 16] on link "Templates" at bounding box center [212, 13] width 45 height 16
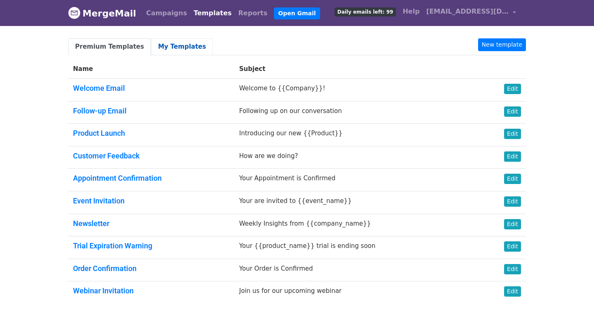
click at [181, 47] on link "My Templates" at bounding box center [182, 46] width 62 height 17
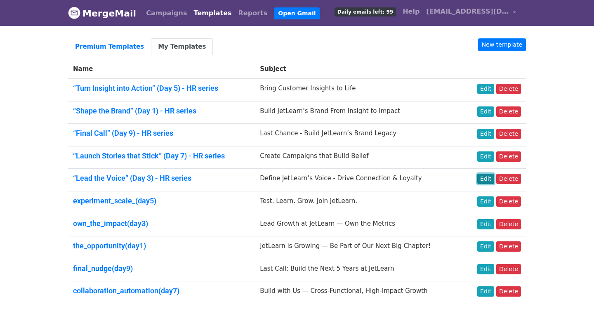
click at [489, 178] on link "Edit" at bounding box center [485, 179] width 17 height 10
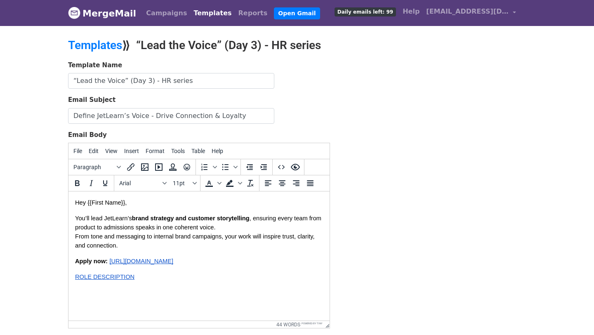
click at [76, 236] on span "From tone and messaging to internal brand campaigns, your work will inspire tru…" at bounding box center [195, 241] width 241 height 16
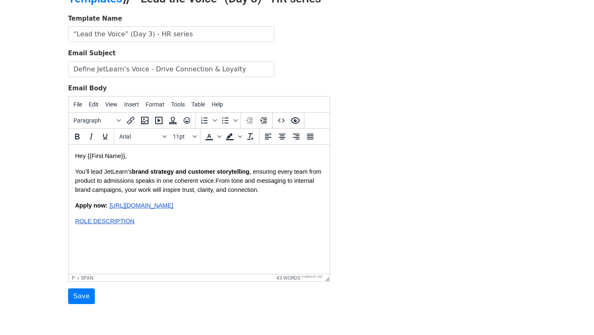
scroll to position [47, 0]
click at [75, 295] on input "Save" at bounding box center [81, 296] width 27 height 16
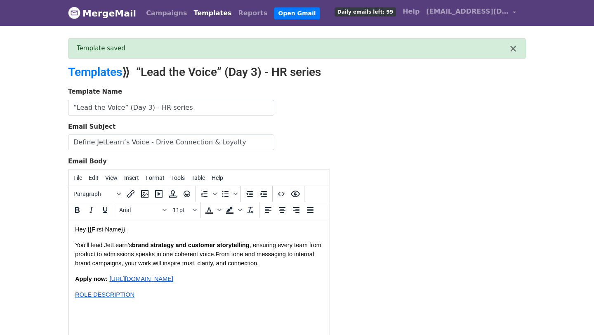
click at [195, 18] on link "Templates" at bounding box center [212, 13] width 45 height 16
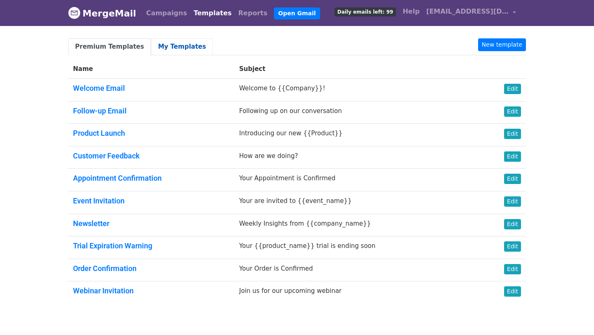
click at [162, 40] on link "My Templates" at bounding box center [182, 46] width 62 height 17
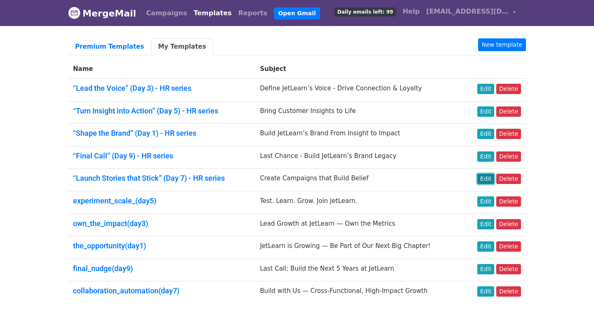
click at [489, 178] on link "Edit" at bounding box center [485, 179] width 17 height 10
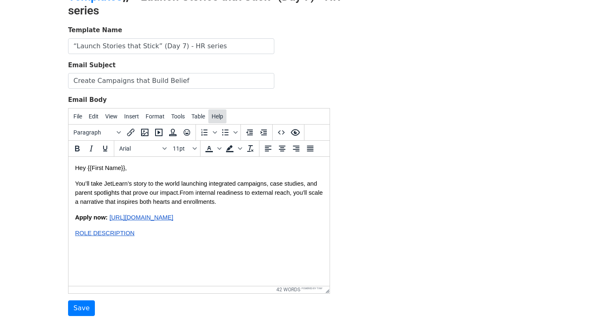
scroll to position [96, 0]
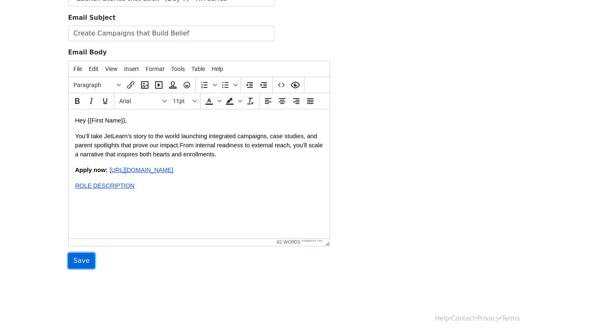
click at [82, 265] on input "Save" at bounding box center [81, 261] width 27 height 16
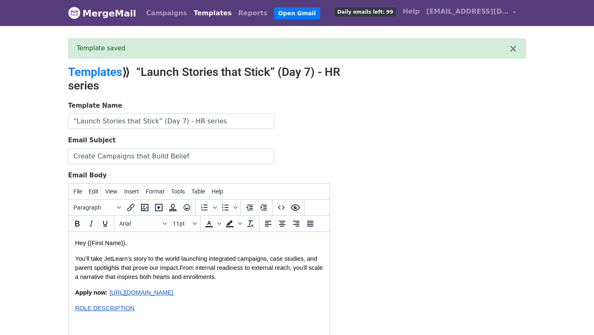
click at [198, 15] on link "Templates" at bounding box center [212, 13] width 45 height 16
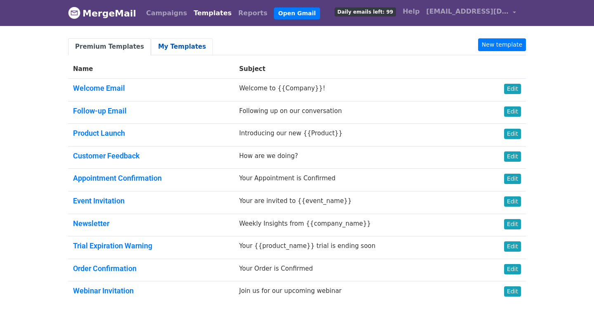
click at [169, 45] on link "My Templates" at bounding box center [182, 46] width 62 height 17
